Goal: Entertainment & Leisure: Consume media (video, audio)

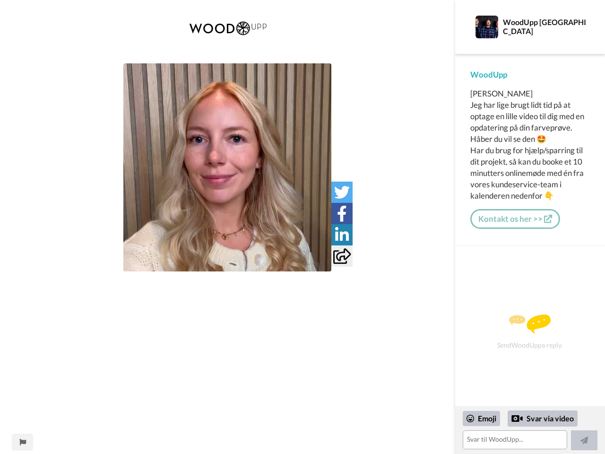
click at [227, 37] on img at bounding box center [227, 28] width 89 height 33
click at [227, 167] on img at bounding box center [227, 167] width 208 height 208
click at [342, 192] on icon at bounding box center [342, 192] width 16 height 16
click at [342, 213] on icon at bounding box center [342, 214] width 10 height 16
click at [342, 234] on icon at bounding box center [342, 235] width 14 height 16
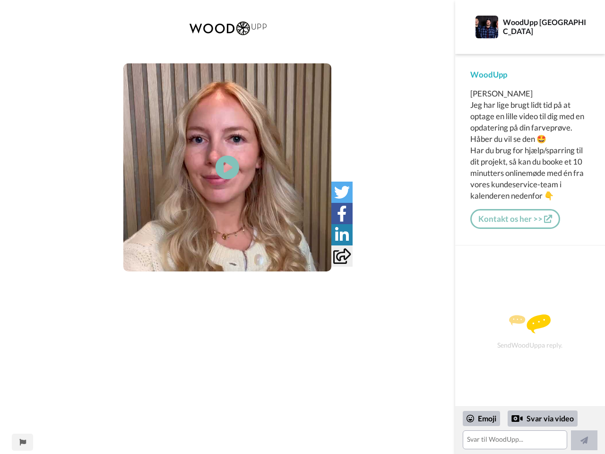
click at [342, 256] on icon at bounding box center [341, 256] width 17 height 16
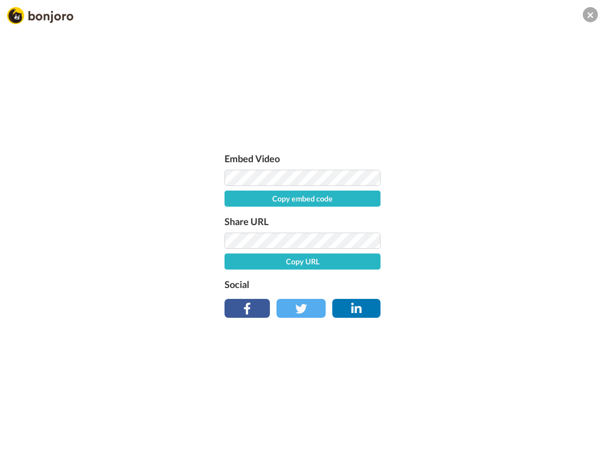
click at [22, 442] on div "Embed Video Copy embed code Share URL Copy URL Social" at bounding box center [302, 278] width 605 height 454
click at [530, 430] on div "Embed Video Copy embed code Share URL Copy URL Social" at bounding box center [302, 278] width 605 height 454
click at [482, 418] on div "Embed Video Copy embed code Share URL Copy URL Social" at bounding box center [302, 278] width 605 height 454
click at [542, 418] on div "Embed Video Copy embed code Share URL Copy URL Social" at bounding box center [302, 278] width 605 height 454
